Goal: Task Accomplishment & Management: Complete application form

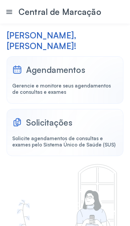
click at [88, 95] on div "Gerencie e monitore seus agendamentos de consultas e exames" at bounding box center [65, 89] width 106 height 13
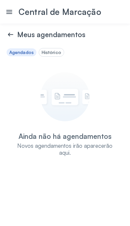
click at [61, 55] on div "Histórico" at bounding box center [52, 53] width 20 height 6
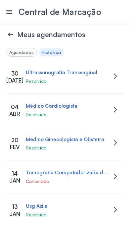
click at [10, 36] on icon at bounding box center [9, 35] width 2 height 4
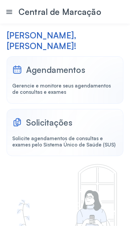
click at [60, 128] on div "Solicitações" at bounding box center [49, 122] width 46 height 10
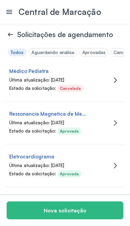
click at [62, 211] on button "Nova solicitação" at bounding box center [65, 210] width 117 height 18
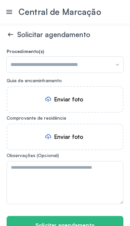
click at [112, 73] on input "text" at bounding box center [65, 65] width 117 height 16
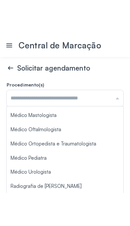
scroll to position [146, 0]
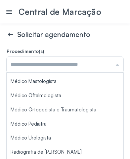
click at [81, 129] on form "Procedimento(s) Ecocardiografia Transtoracica Mamografia Bilateral Para Rastrea…" at bounding box center [65, 152] width 117 height 208
type input "**********"
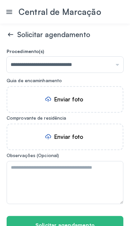
click at [69, 103] on div "Enviar foto" at bounding box center [68, 99] width 29 height 7
click at [62, 140] on div "Enviar foto" at bounding box center [68, 136] width 29 height 7
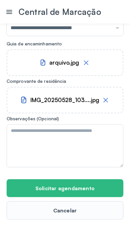
scroll to position [73, 0]
click at [66, 183] on button "Solicitar agendamento" at bounding box center [65, 188] width 117 height 18
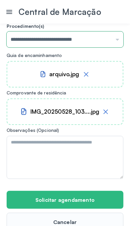
scroll to position [0, 0]
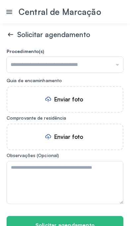
click at [11, 15] on icon at bounding box center [9, 12] width 8 height 8
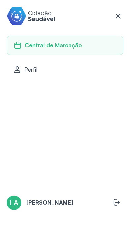
click at [74, 45] on span "Central de Marcação" at bounding box center [53, 45] width 57 height 7
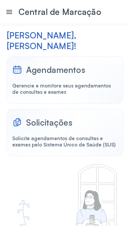
click at [66, 95] on div "Gerencie e monitore seus agendamentos de consultas e exames" at bounding box center [65, 89] width 106 height 13
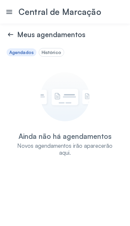
click at [12, 14] on icon at bounding box center [9, 12] width 8 height 8
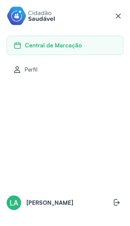
click at [114, 205] on button at bounding box center [116, 203] width 13 height 14
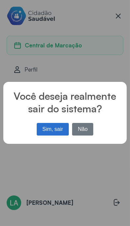
click at [52, 135] on button "Sim, sair" at bounding box center [53, 129] width 32 height 13
